Goal: Transaction & Acquisition: Purchase product/service

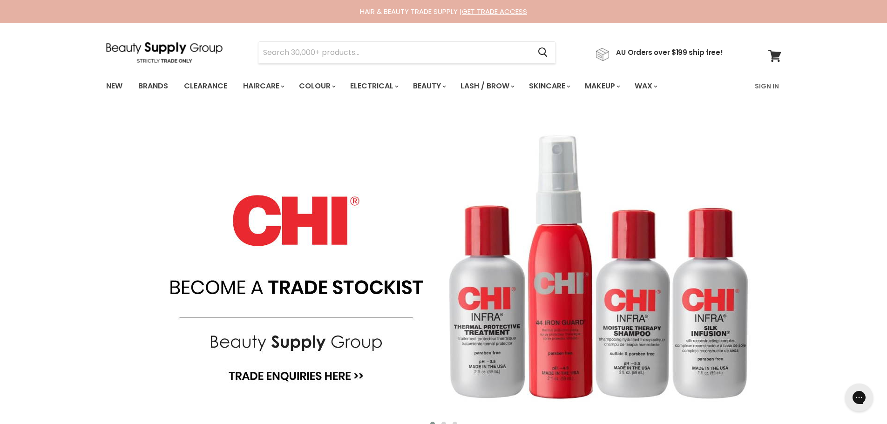
click at [339, 64] on section "Menu Cancel" at bounding box center [444, 47] width 699 height 49
click at [338, 51] on input "Search" at bounding box center [394, 52] width 272 height 21
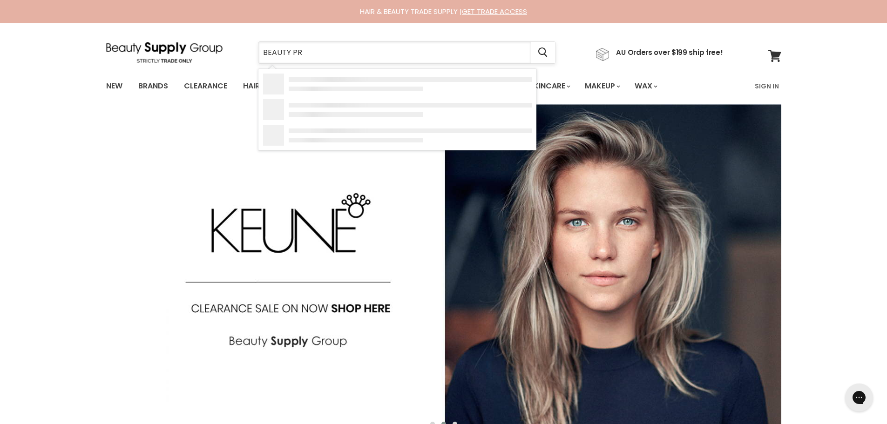
type input "BEAUTY PRO"
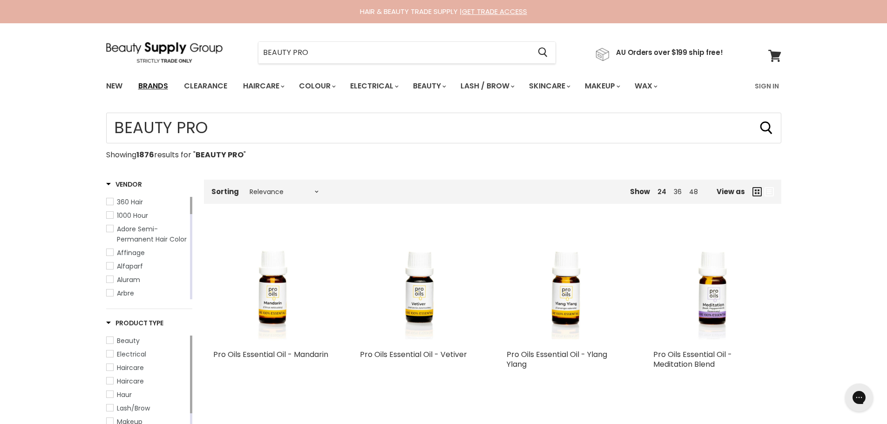
click at [151, 88] on link "Brands" at bounding box center [153, 86] width 44 height 20
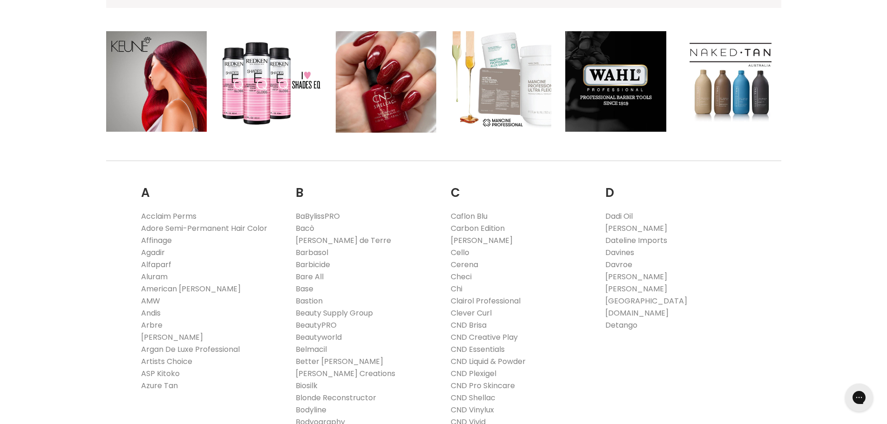
scroll to position [186, 0]
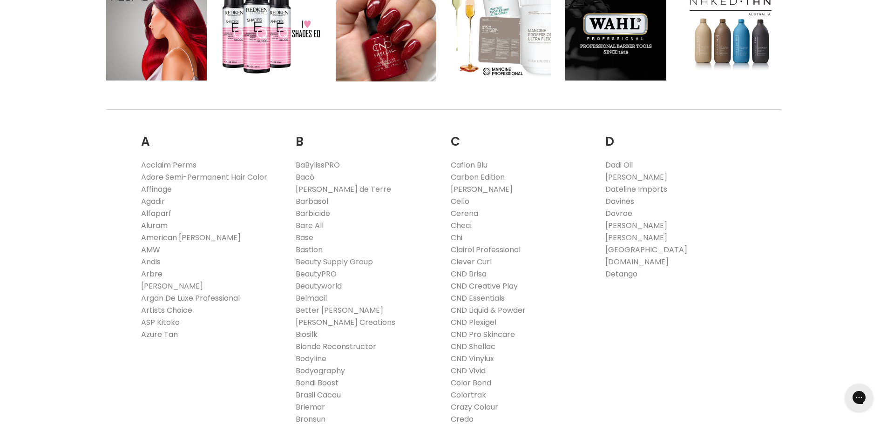
click at [326, 273] on link "BeautyPRO" at bounding box center [316, 274] width 41 height 11
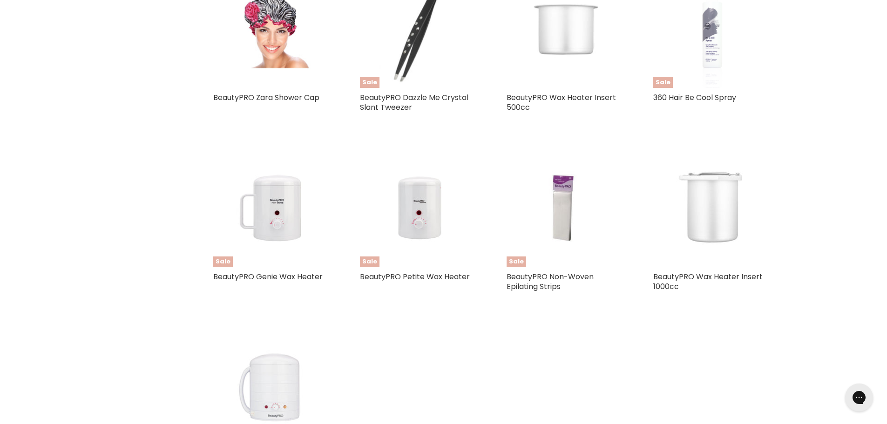
scroll to position [605, 0]
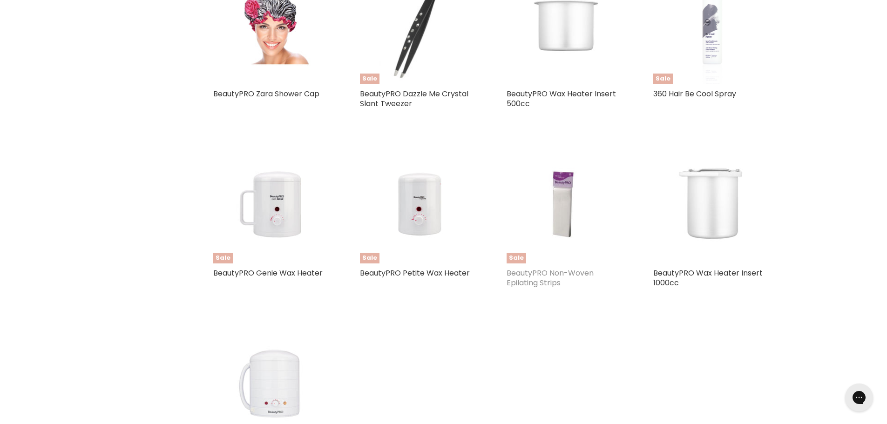
click at [544, 276] on link "BeautyPRO Non-Woven Epilating Strips" at bounding box center [550, 278] width 87 height 20
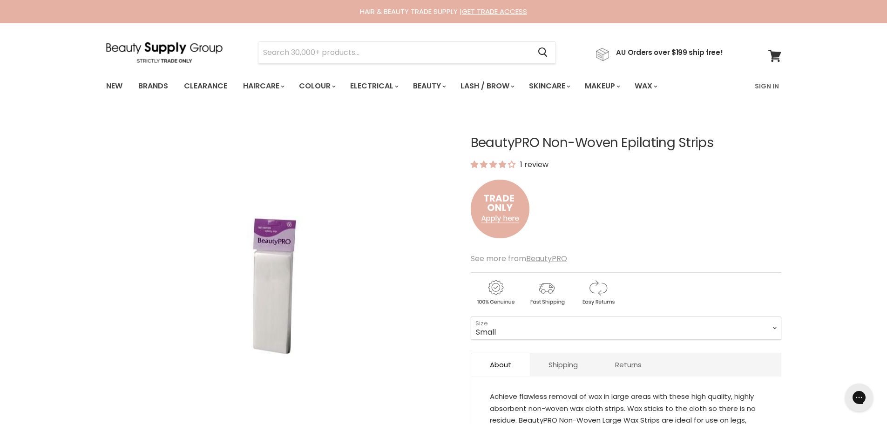
scroll to position [186, 0]
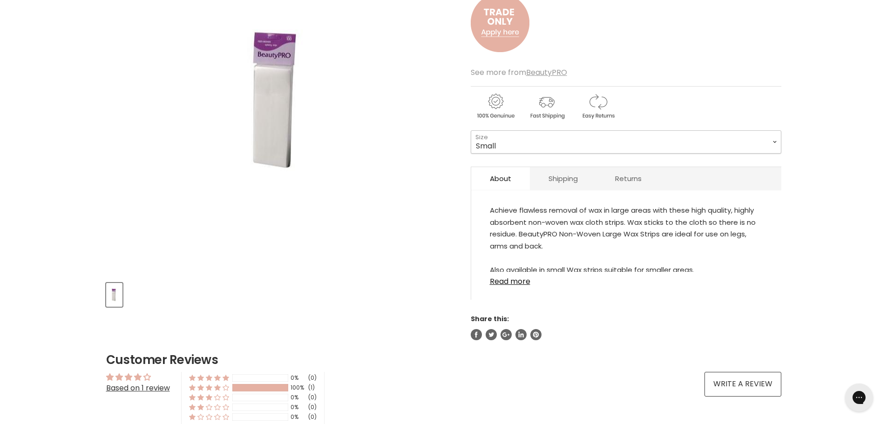
click at [772, 139] on select "Small Large" at bounding box center [626, 141] width 311 height 23
click at [816, 135] on div "Home BeautyPRO BeautyPRO Non-Woven Epilating Strips Click or scroll to zoom Tap…" at bounding box center [443, 374] width 887 height 897
click at [511, 280] on link "Read more" at bounding box center [626, 279] width 273 height 14
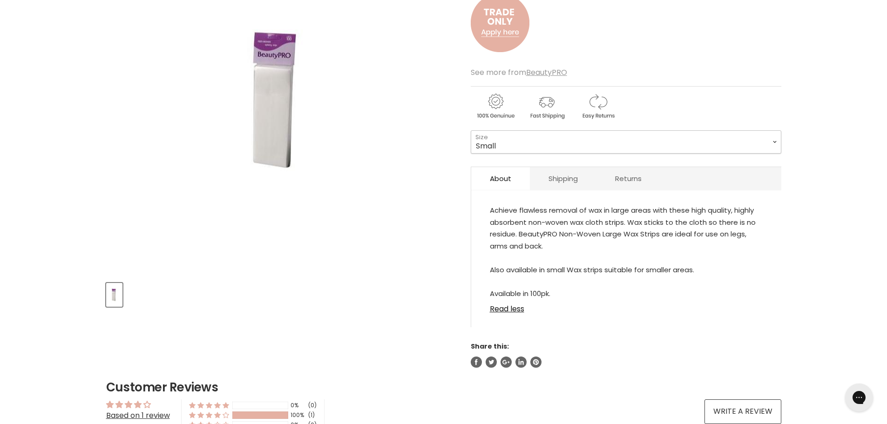
click at [778, 141] on select "Small Large" at bounding box center [626, 141] width 311 height 23
click at [471, 130] on select "Small Large" at bounding box center [626, 141] width 311 height 23
select select "Large"
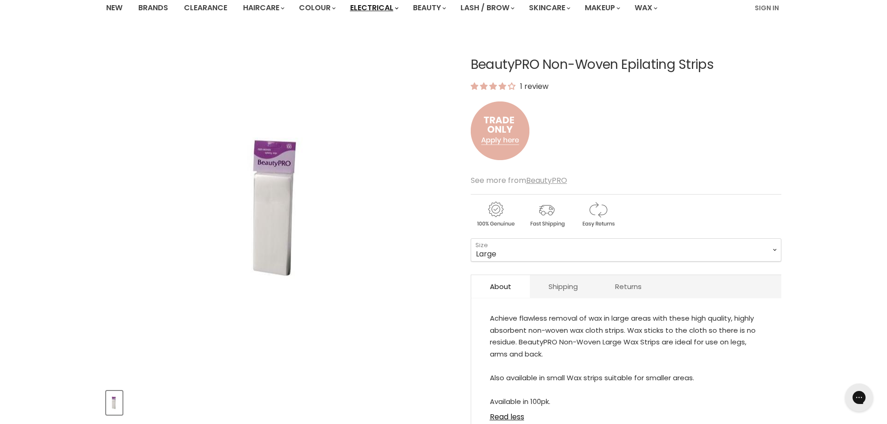
drag, startPoint x: 416, startPoint y: 68, endPoint x: 393, endPoint y: 37, distance: 38.9
